Goal: Task Accomplishment & Management: Complete application form

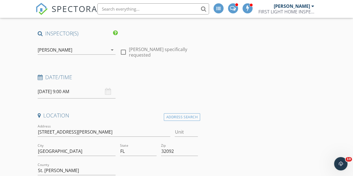
scroll to position [20, 0]
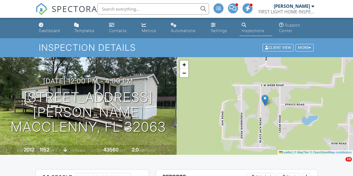
click at [55, 12] on span "SPECTORA" at bounding box center [75, 9] width 46 height 12
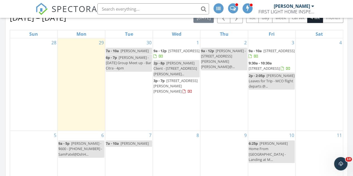
scroll to position [259, 0]
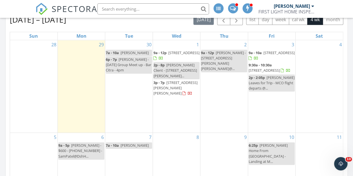
click at [77, 111] on div "29" at bounding box center [81, 86] width 47 height 92
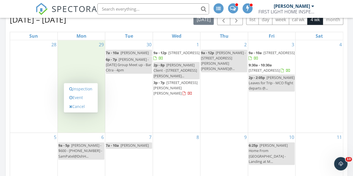
click at [83, 88] on link "Inspection" at bounding box center [80, 89] width 29 height 9
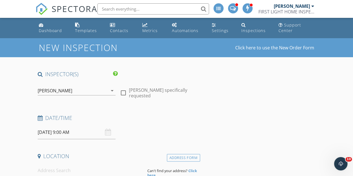
click at [66, 130] on input "[DATE] 9:00 AM" at bounding box center [77, 133] width 78 height 14
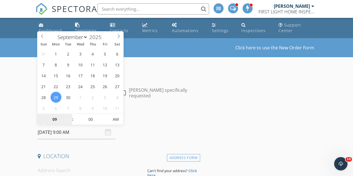
click at [61, 121] on input "09" at bounding box center [54, 119] width 34 height 11
type input "03"
type input "09/29/2025 3:00 PM"
click at [119, 120] on span "AM" at bounding box center [115, 119] width 15 height 11
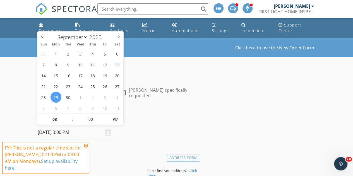
click at [147, 134] on div "Date/Time 09/29/2025 3:00 PM" at bounding box center [117, 126] width 165 height 25
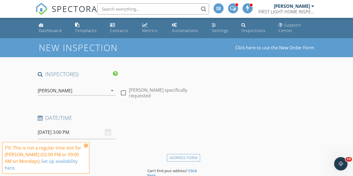
click at [87, 148] on icon at bounding box center [86, 145] width 4 height 4
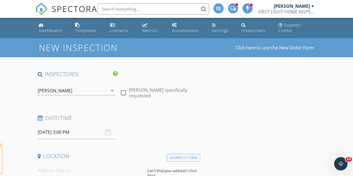
click at [183, 128] on div "Date/Time 09/29/2025 3:00 PM" at bounding box center [117, 126] width 165 height 25
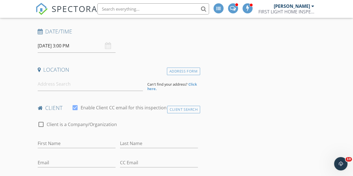
scroll to position [95, 0]
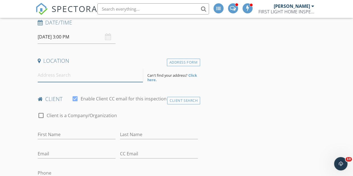
click at [119, 74] on input at bounding box center [91, 75] width 106 height 14
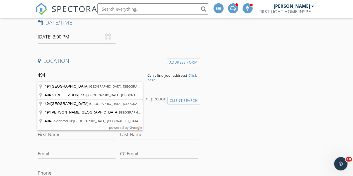
type input "494 Acacia Street, St. Augustine, FL, USA"
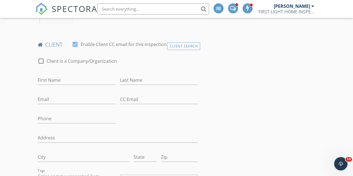
scroll to position [277, 0]
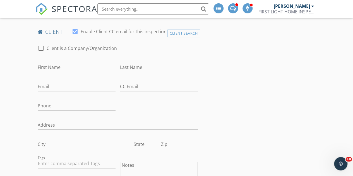
click at [98, 71] on div "First Name" at bounding box center [77, 70] width 78 height 15
click at [94, 62] on div "First Name" at bounding box center [77, 68] width 78 height 18
click at [97, 65] on input "First Name" at bounding box center [77, 67] width 78 height 9
type input "Daniel"
type input "[PERSON_NAME]"
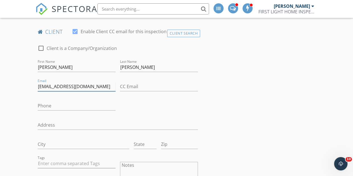
type input "[EMAIL_ADDRESS][DOMAIN_NAME]"
type input "[PHONE_NUMBER]"
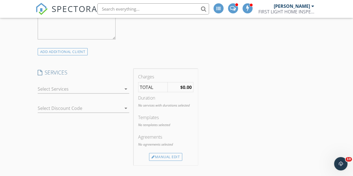
scroll to position [475, 0]
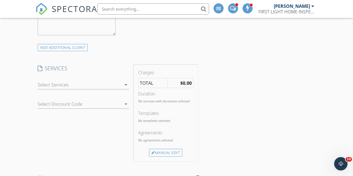
click at [100, 82] on div at bounding box center [80, 84] width 84 height 9
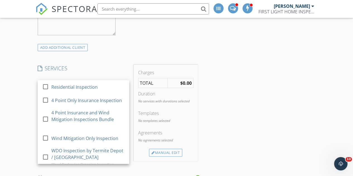
click at [95, 119] on div "4 Point Insurance and Wind Mitigation Inspections Bundle" at bounding box center [87, 115] width 73 height 13
checkbox input "false"
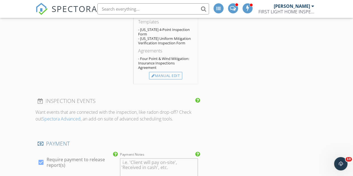
scroll to position [589, 0]
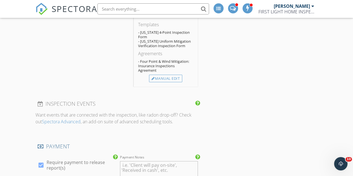
click at [173, 75] on div "Manual Edit" at bounding box center [165, 79] width 33 height 8
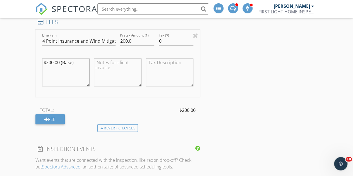
click at [51, 118] on div "Fee" at bounding box center [49, 119] width 29 height 10
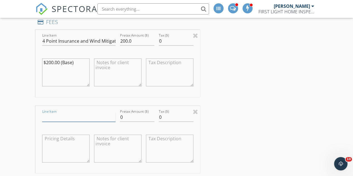
click at [56, 113] on input "Line Item" at bounding box center [78, 117] width 73 height 9
type input "Discount per [PERSON_NAME]"
click at [127, 114] on input "0" at bounding box center [137, 117] width 35 height 9
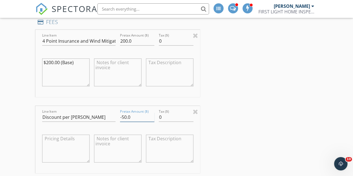
type input "-50.0"
click at [225, 119] on div "INSPECTOR(S) check_box Brad Russell PRIMARY Brad Russell arrow_drop_down check_…" at bounding box center [176, 152] width 283 height 1340
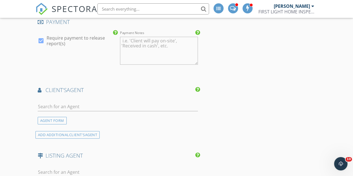
scroll to position [821, 0]
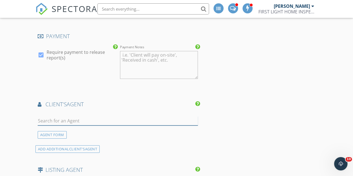
click at [128, 118] on input "text" at bounding box center [118, 120] width 160 height 9
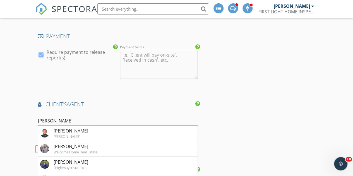
type input "ryan"
click at [103, 162] on li "Ryan Flagler Brightway Insurance" at bounding box center [118, 165] width 160 height 16
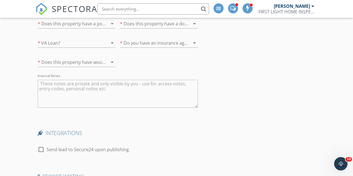
scroll to position [1247, 0]
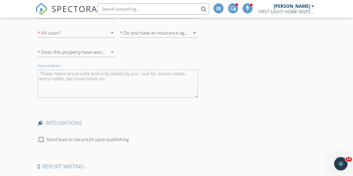
click at [129, 80] on textarea "Internal Notes" at bounding box center [118, 84] width 160 height 28
click at [107, 71] on textarea "Combo Code: Lock box on Fence: 79460" at bounding box center [118, 84] width 160 height 28
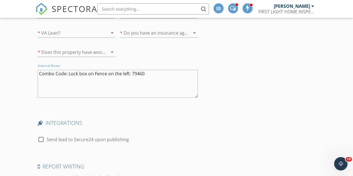
type textarea "Combo Code: Lock box on Fence on the left: 79460"
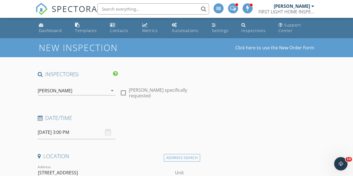
scroll to position [1351, 0]
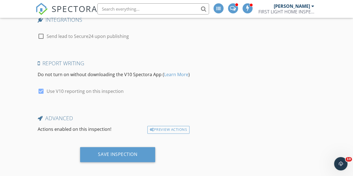
click at [120, 152] on div "Save Inspection" at bounding box center [117, 155] width 39 height 6
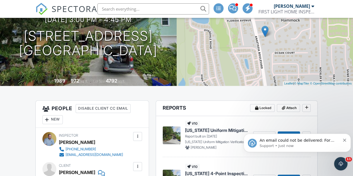
click at [307, 142] on span "An email could not be delivered: For more information, view Why emails don't ge…" at bounding box center [300, 146] width 81 height 16
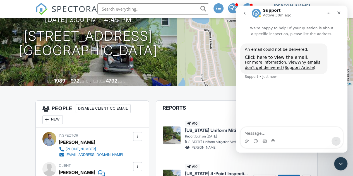
click at [339, 161] on icon "Close Intercom Messenger" at bounding box center [341, 164] width 7 height 7
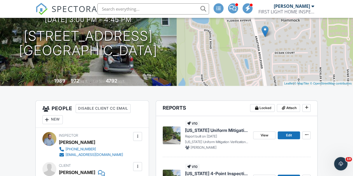
click at [340, 162] on icon "Open Intercom Messenger" at bounding box center [340, 163] width 9 height 9
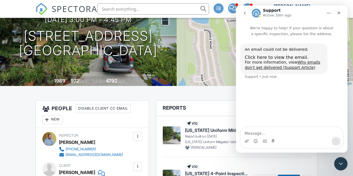
click at [272, 57] on span "Click here to view the email." at bounding box center [277, 57] width 64 height 5
click at [335, 9] on div "Close" at bounding box center [339, 13] width 10 height 10
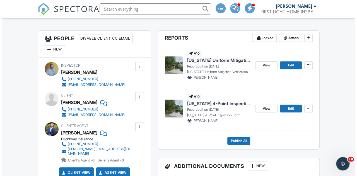
scroll to position [144, 0]
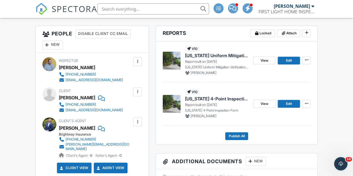
click at [136, 94] on div at bounding box center [138, 92] width 6 height 6
click at [131, 109] on li "Edit" at bounding box center [124, 109] width 28 height 14
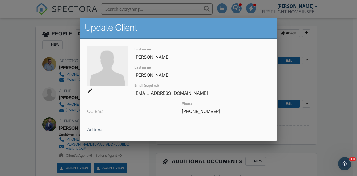
click at [144, 94] on input "[EMAIL_ADDRESS][DOMAIN_NAME]" at bounding box center [179, 94] width 88 height 14
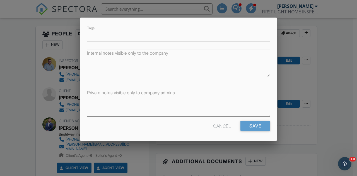
type input "[EMAIL_ADDRESS][DOMAIN_NAME]"
click at [253, 125] on input "Save" at bounding box center [256, 126] width 30 height 10
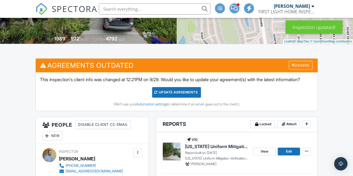
click at [296, 64] on div "Dismiss" at bounding box center [300, 65] width 23 height 9
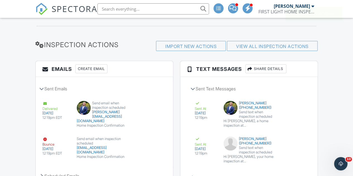
scroll to position [772, 0]
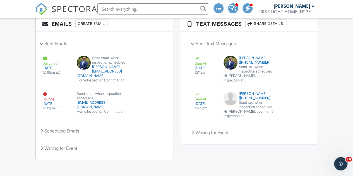
click at [146, 106] on button "Resend" at bounding box center [150, 111] width 25 height 11
